Goal: Task Accomplishment & Management: Use online tool/utility

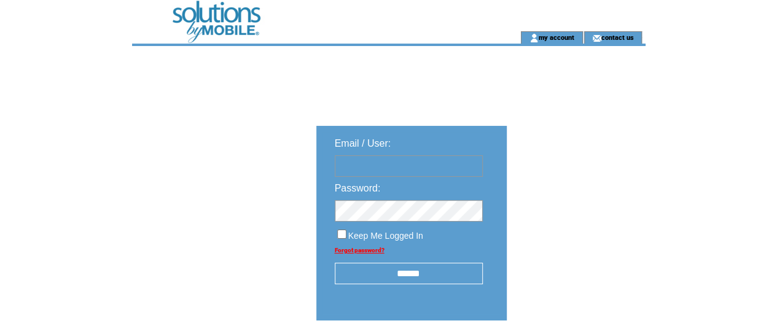
click at [414, 169] on input "text" at bounding box center [409, 165] width 148 height 21
type input "**********"
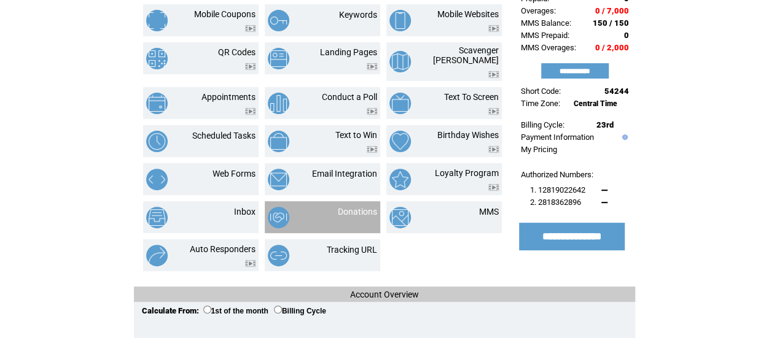
scroll to position [61, 0]
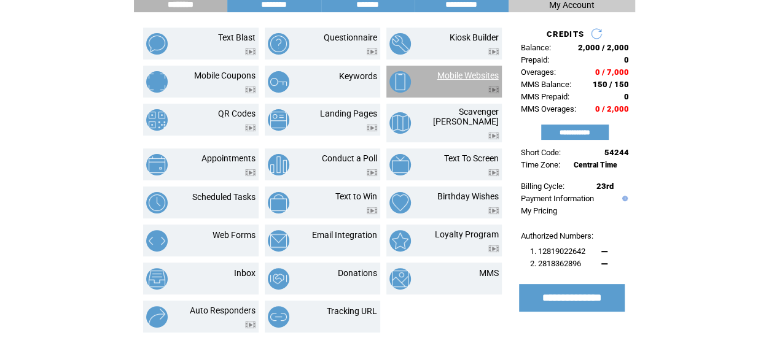
click at [473, 79] on link "Mobile Websites" at bounding box center [467, 76] width 61 height 10
click at [468, 77] on link "Mobile Websites" at bounding box center [467, 76] width 61 height 10
click at [489, 77] on link "Mobile Websites" at bounding box center [467, 76] width 61 height 10
click at [494, 76] on link "Mobile Websites" at bounding box center [467, 76] width 61 height 10
